Goal: Communication & Community: Answer question/provide support

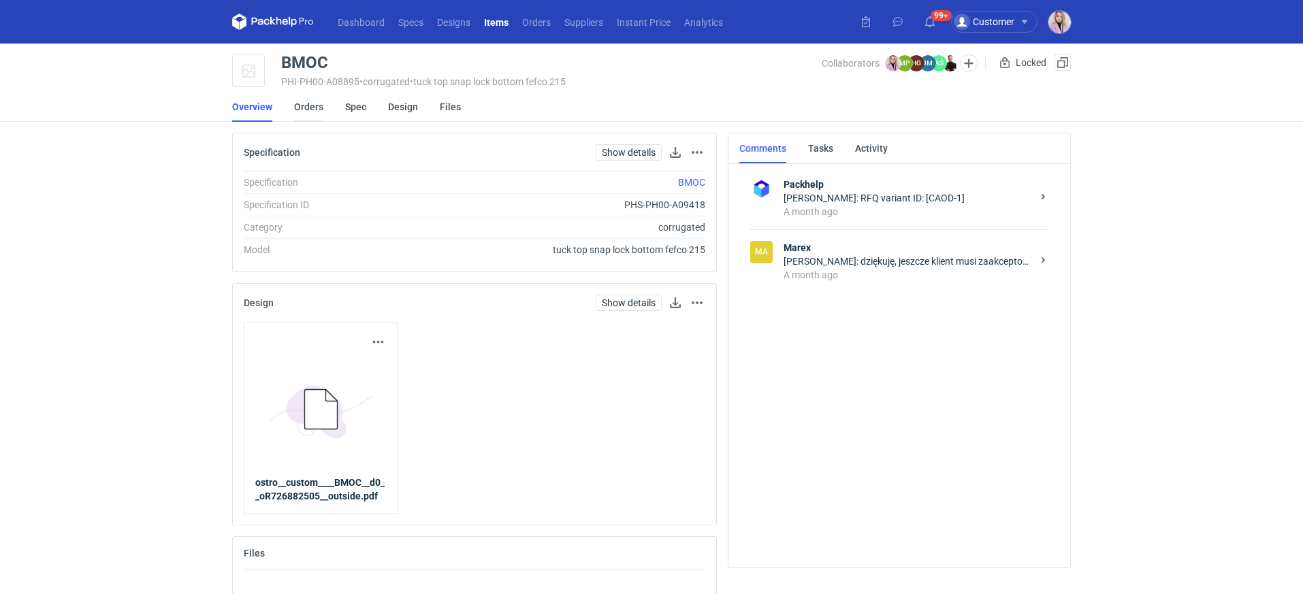
click at [312, 112] on link "Orders" at bounding box center [308, 107] width 29 height 30
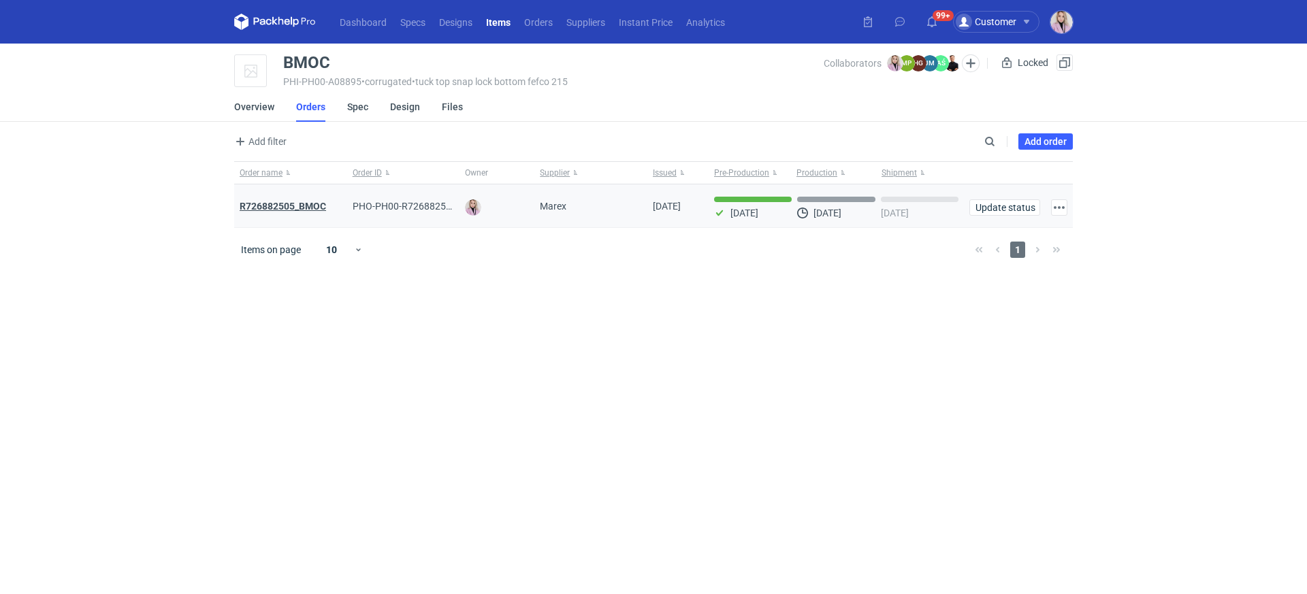
click at [291, 203] on strong "R726882505_BMOC" at bounding box center [283, 206] width 86 height 11
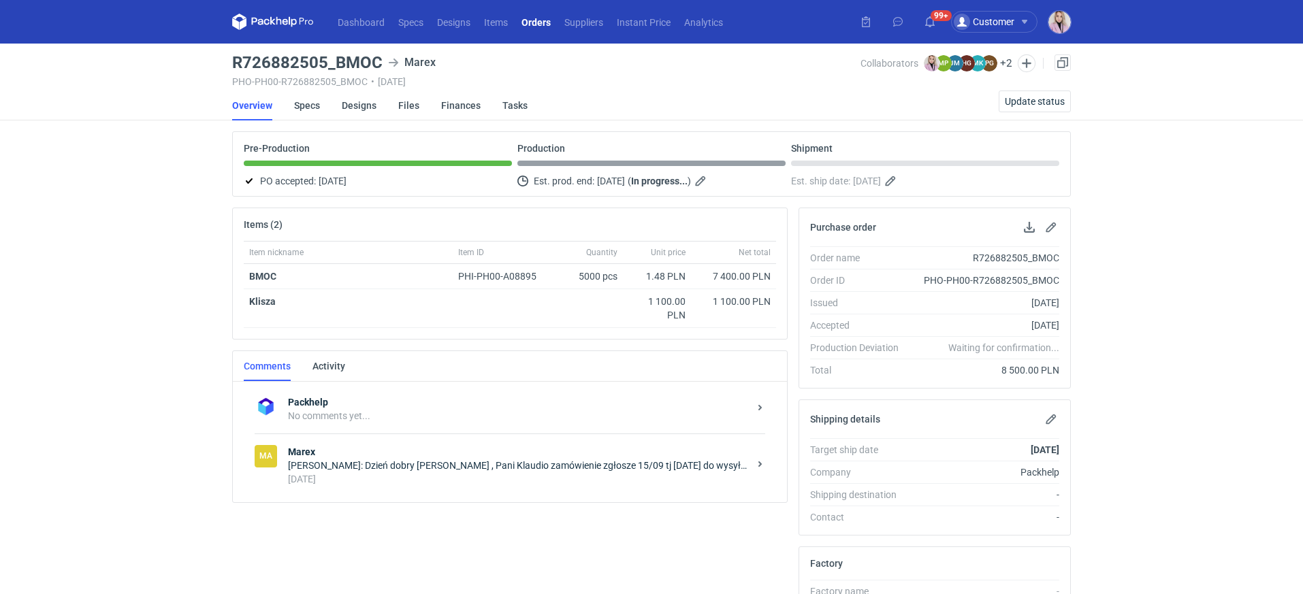
click at [462, 467] on div "Joanna Myślak: Dzień dobry Pani Klaudio , Pani Klaudio zamówienie zgłosze 15/09…" at bounding box center [518, 466] width 461 height 14
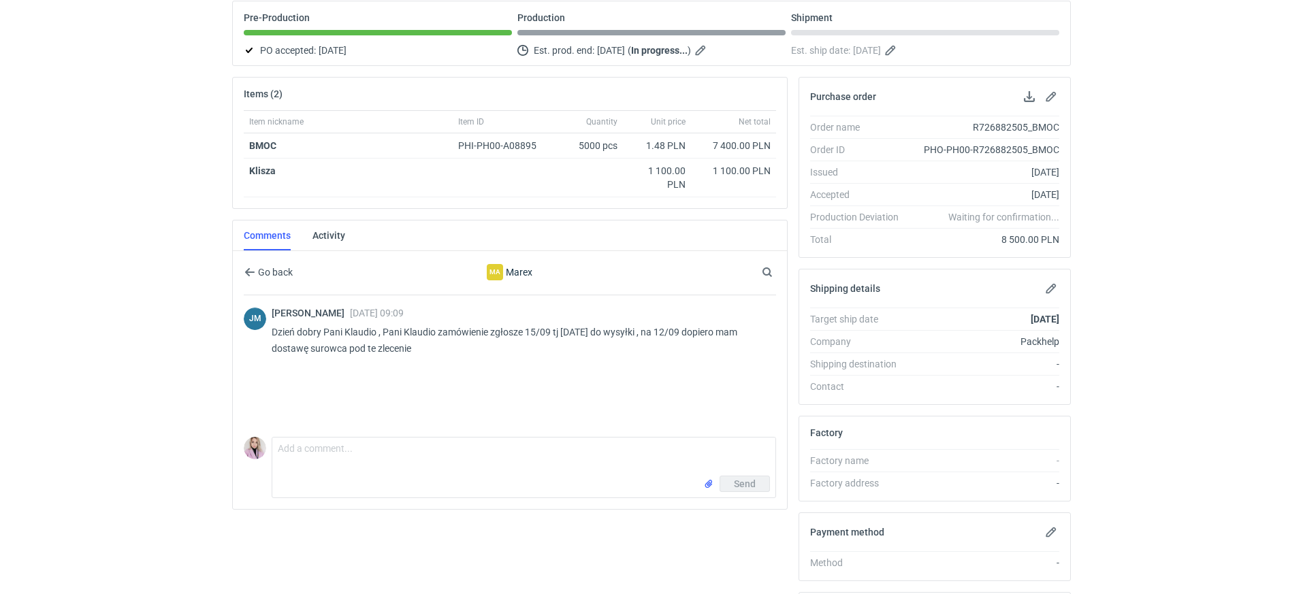
scroll to position [161, 0]
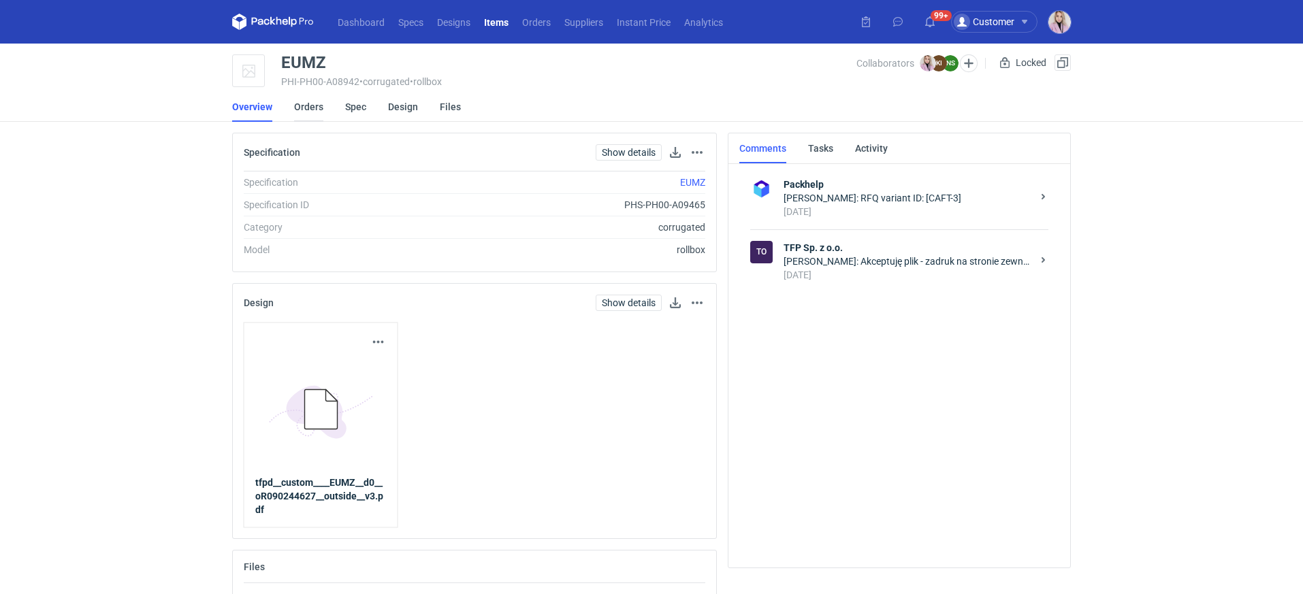
click at [306, 111] on link "Orders" at bounding box center [308, 107] width 29 height 30
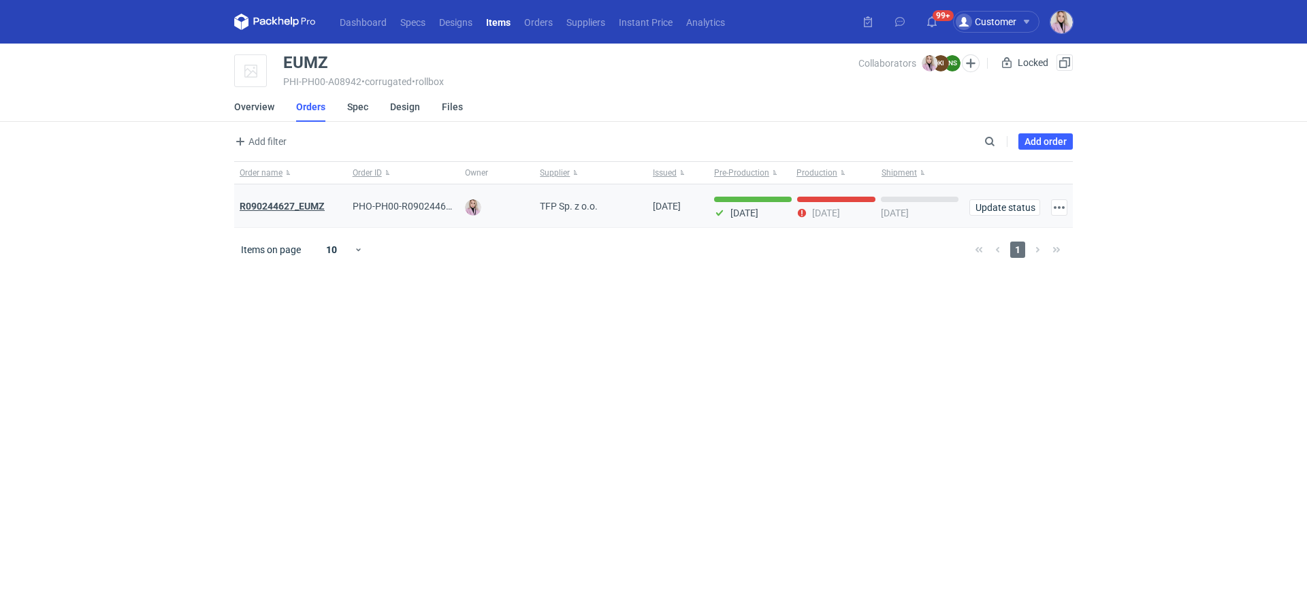
click at [289, 207] on strong "R090244627_EUMZ" at bounding box center [282, 206] width 85 height 11
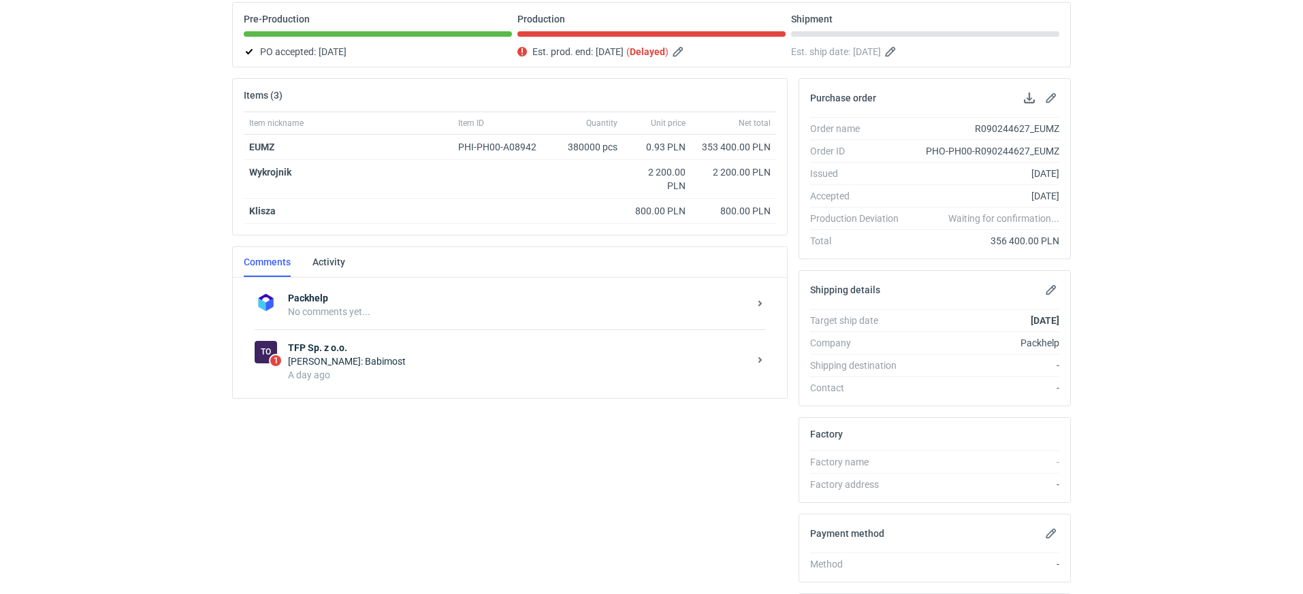
click at [379, 375] on div "A day ago" at bounding box center [518, 375] width 461 height 14
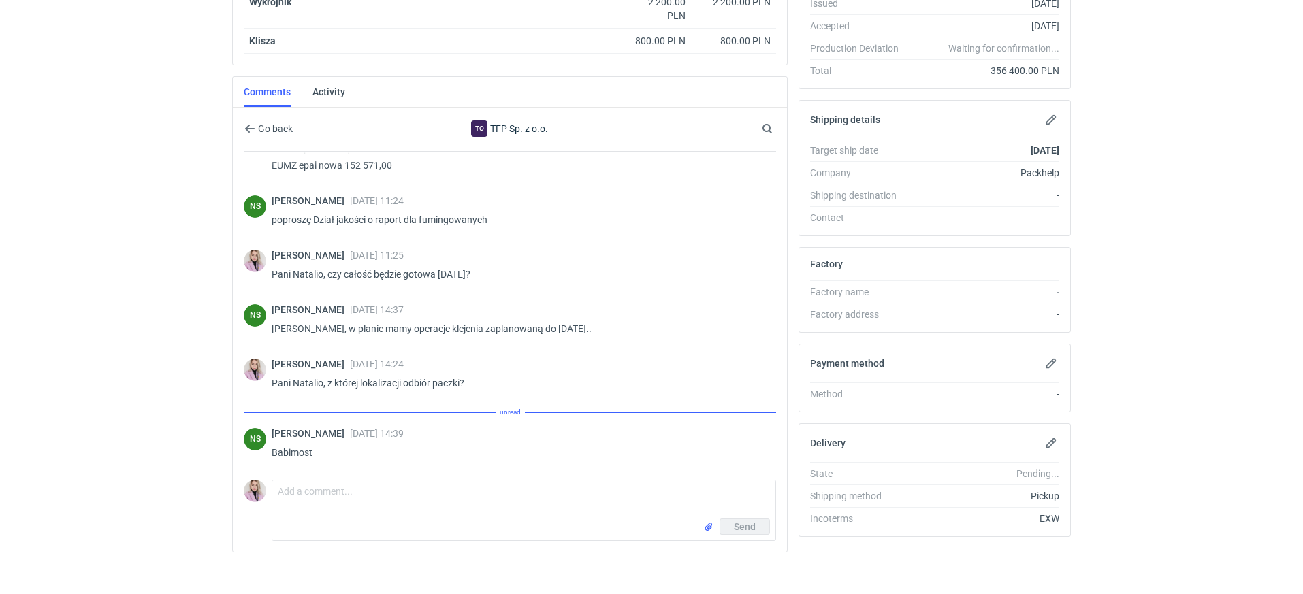
scroll to position [308, 0]
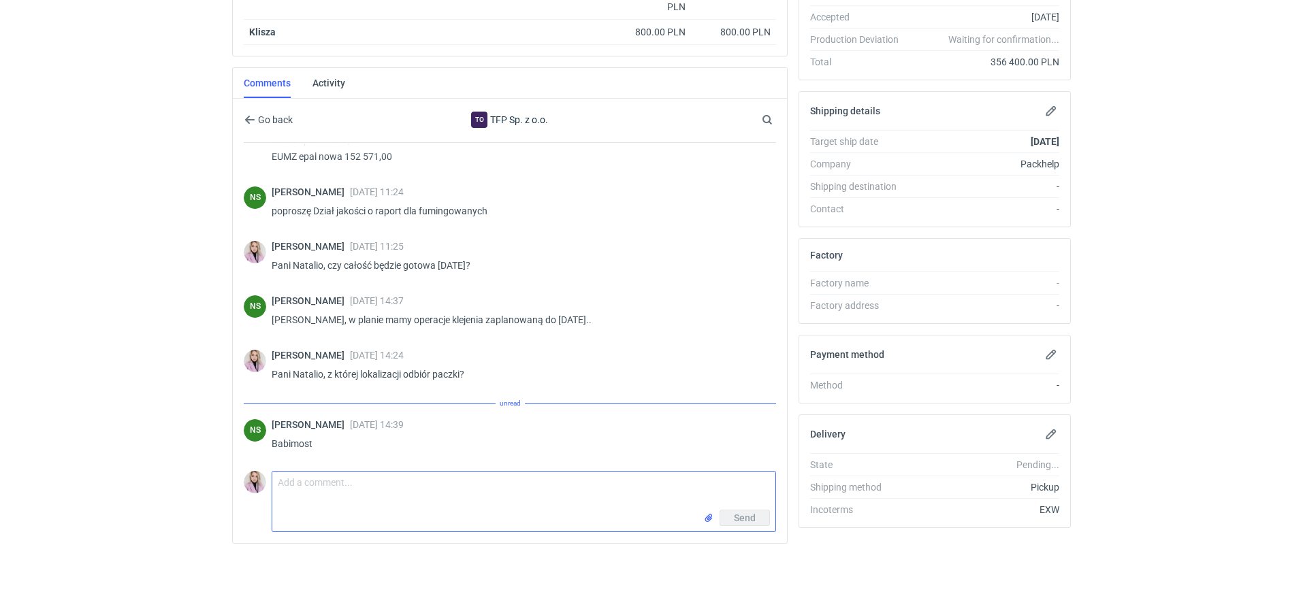
click at [377, 488] on textarea "Comment message" at bounding box center [523, 491] width 503 height 38
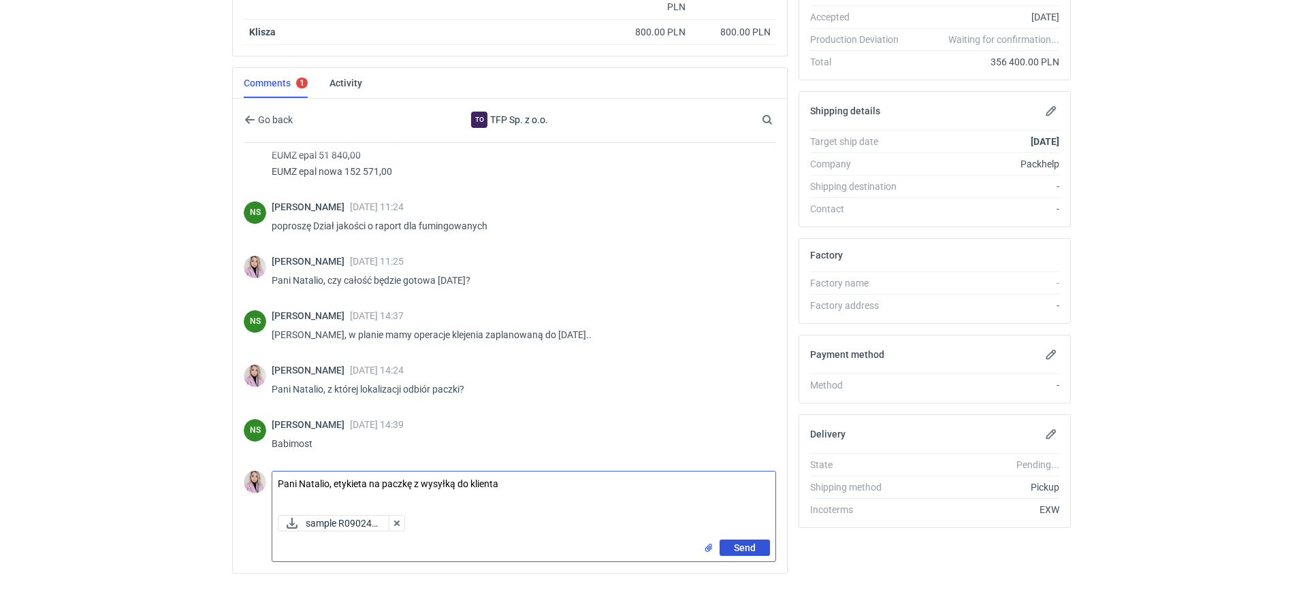
type textarea "Pani Natalio, etykieta na paczkę z wysyłką do klienta"
click at [744, 543] on span "Send" at bounding box center [745, 548] width 22 height 10
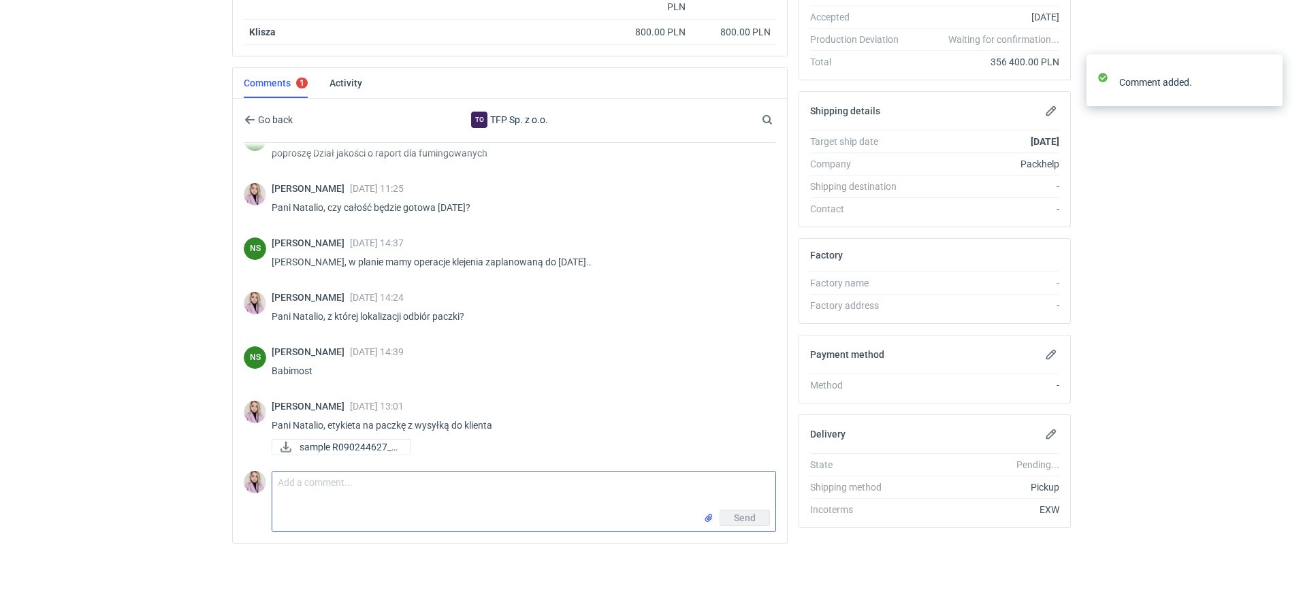
scroll to position [1129, 0]
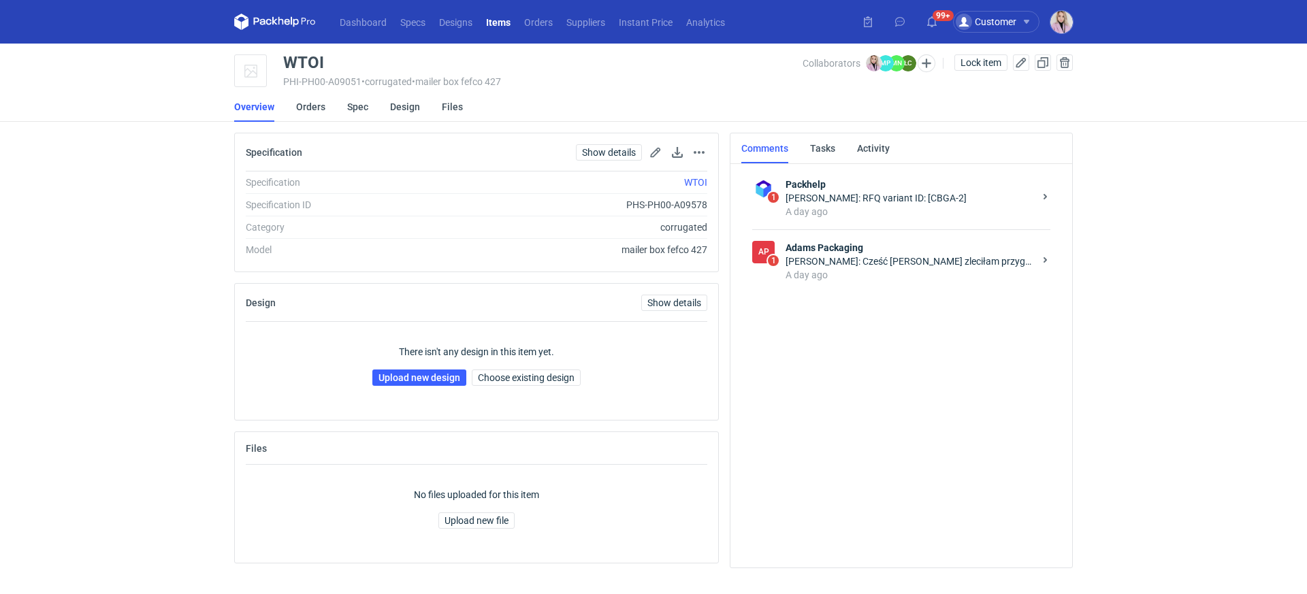
click at [895, 264] on div "Martyna Paroń: Cześć Klaudia zleciłam przygotowanie konstrukcji , postaram się …" at bounding box center [910, 262] width 249 height 14
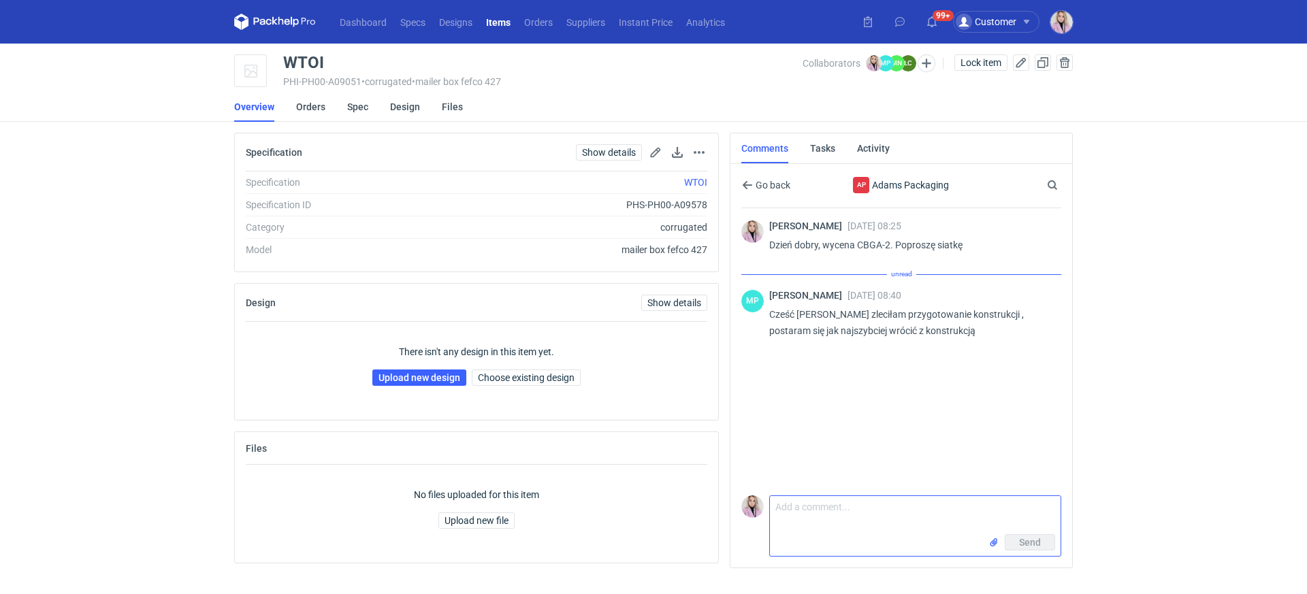
click at [817, 512] on textarea "Comment message" at bounding box center [915, 515] width 291 height 38
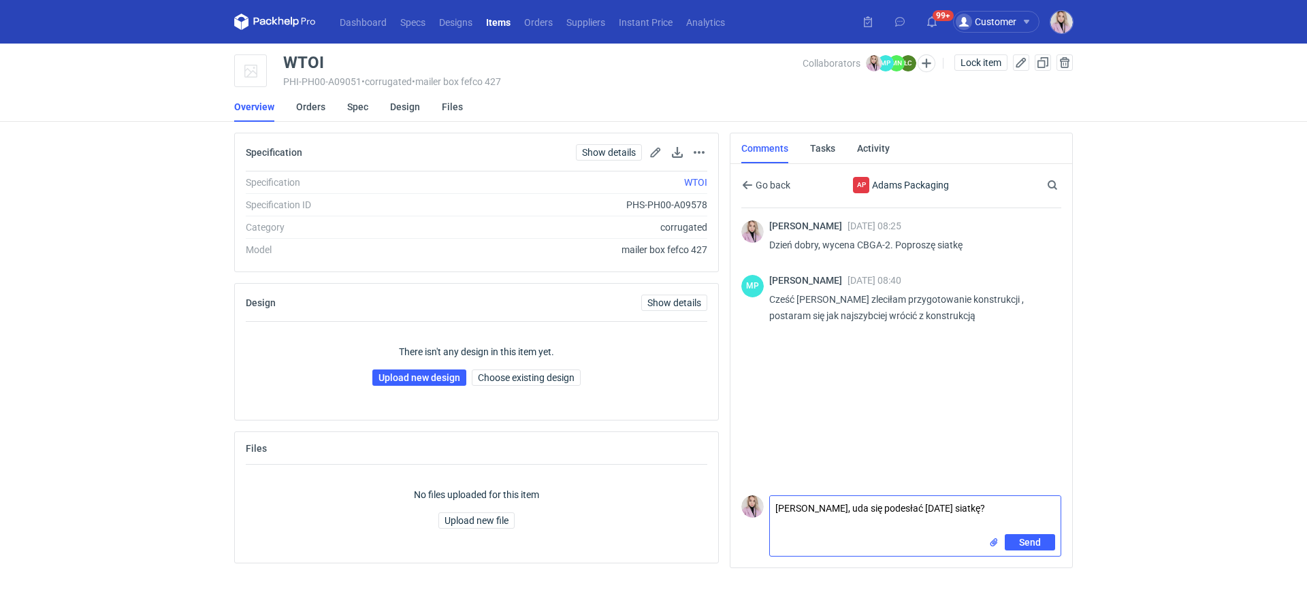
type textarea "Martyna, uda się podesłać dziś siatkę?"
